Goal: Check status: Check status

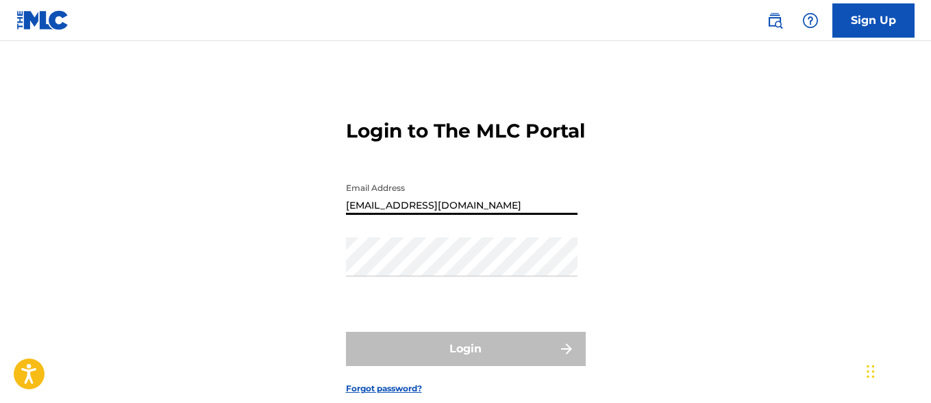
type input "[EMAIL_ADDRESS][DOMAIN_NAME]"
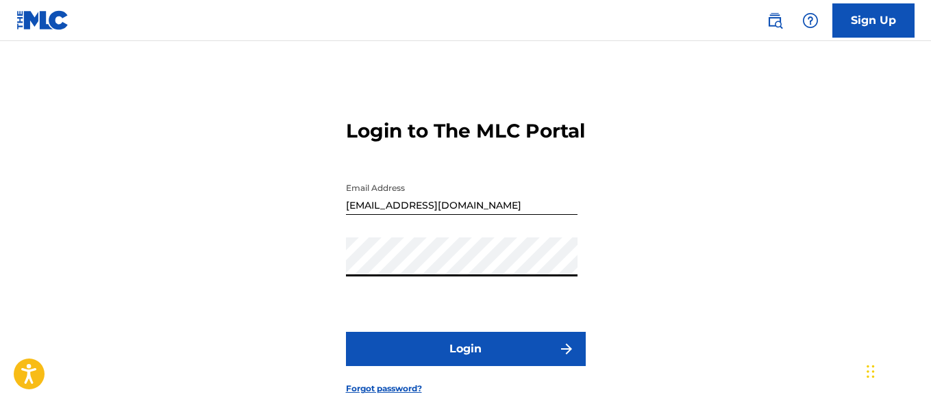
click at [465, 366] on button "Login" at bounding box center [466, 349] width 240 height 34
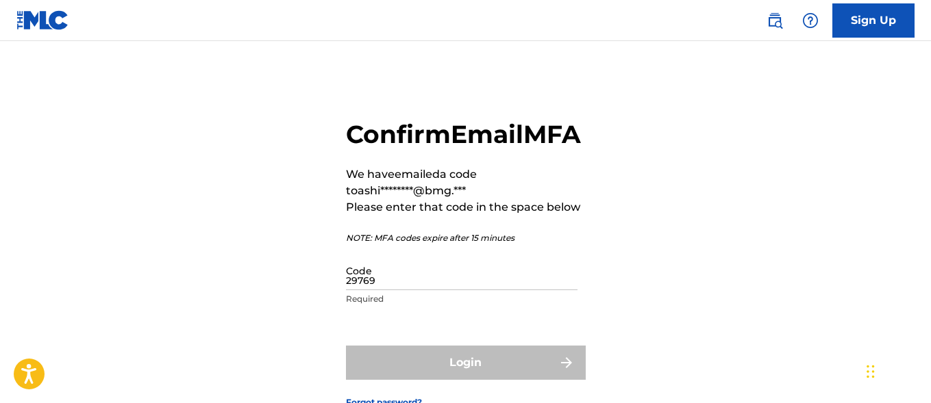
type input "297694"
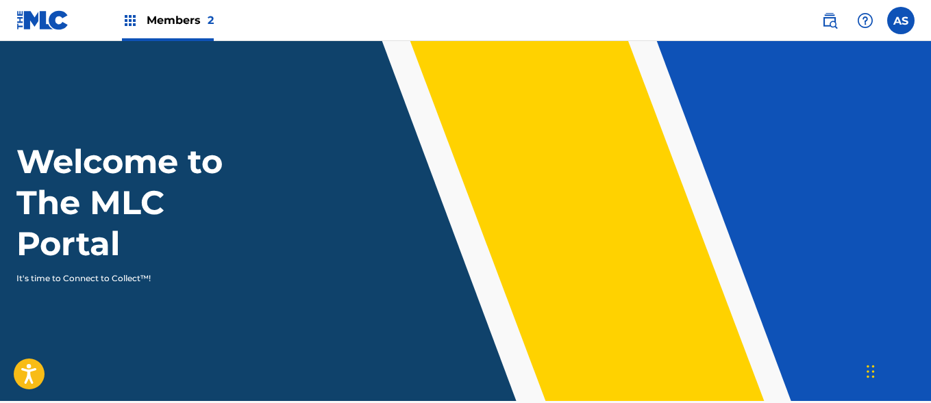
click at [130, 21] on img at bounding box center [130, 20] width 16 height 16
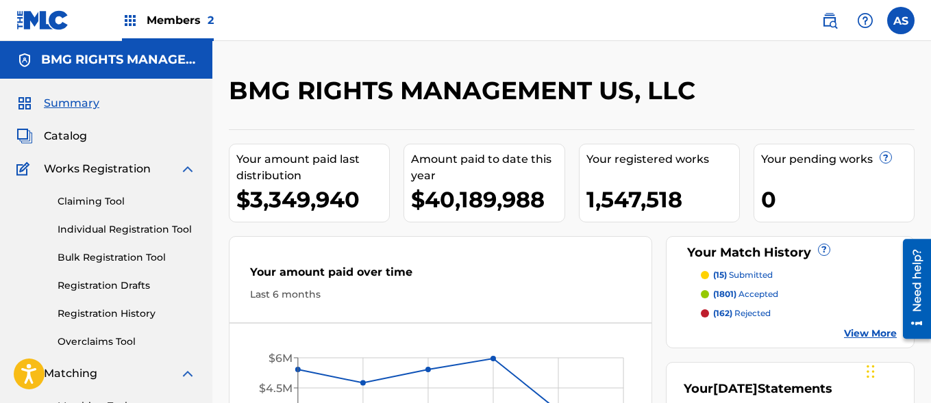
scroll to position [297, 0]
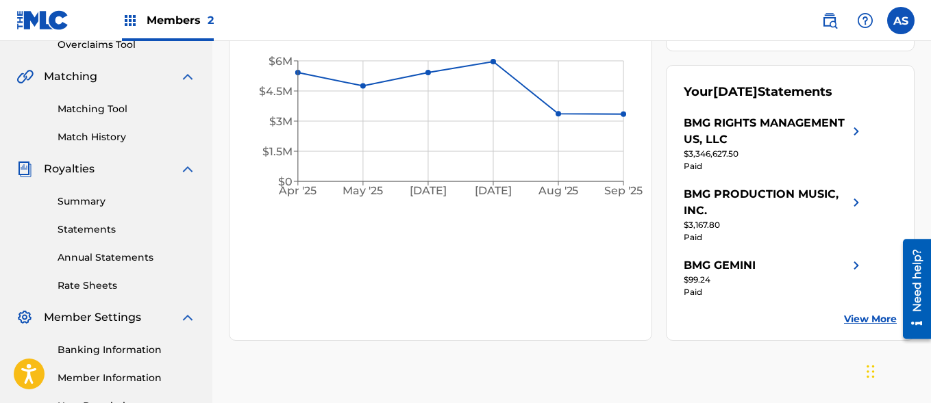
click at [127, 201] on link "Summary" at bounding box center [127, 202] width 138 height 14
